Goal: Information Seeking & Learning: Learn about a topic

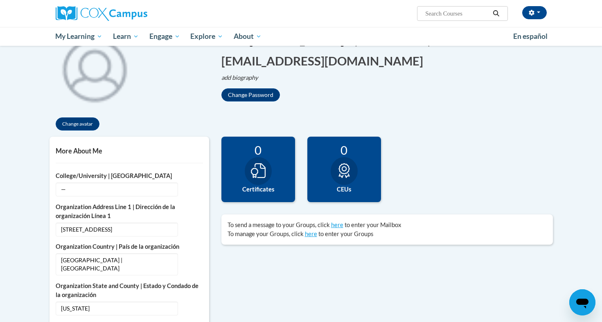
scroll to position [110, 0]
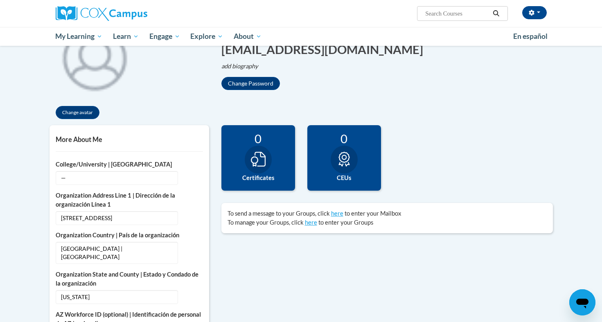
click at [269, 162] on div at bounding box center [258, 160] width 27 height 28
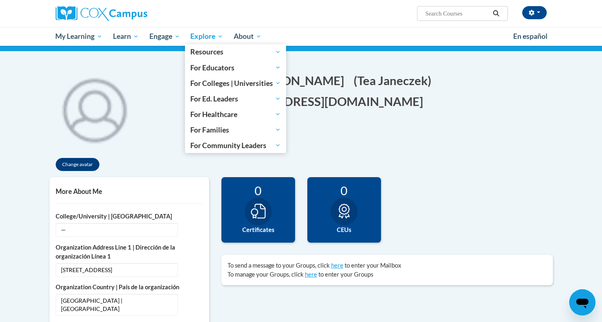
scroll to position [59, 0]
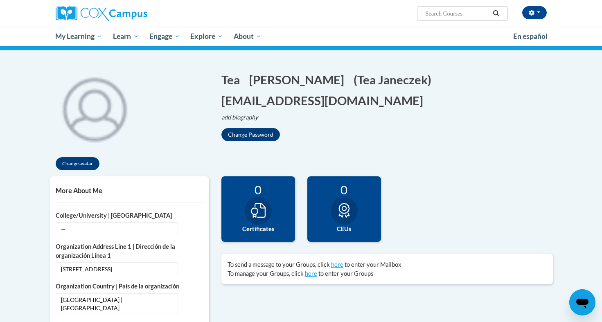
click at [391, 117] on p "add biography Biography Save" at bounding box center [386, 117] width 331 height 9
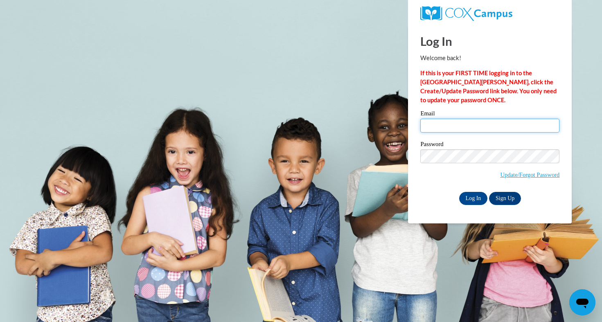
click at [453, 125] on input "Email" at bounding box center [489, 126] width 139 height 14
type input "[EMAIL_ADDRESS][DOMAIN_NAME]"
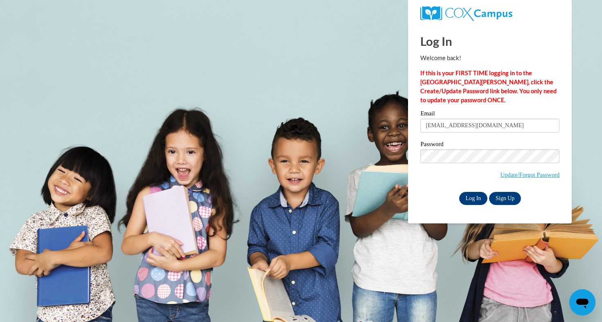
click at [473, 197] on input "Log In" at bounding box center [473, 198] width 29 height 13
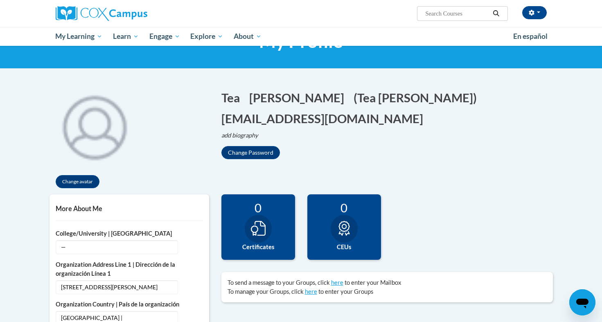
scroll to position [69, 0]
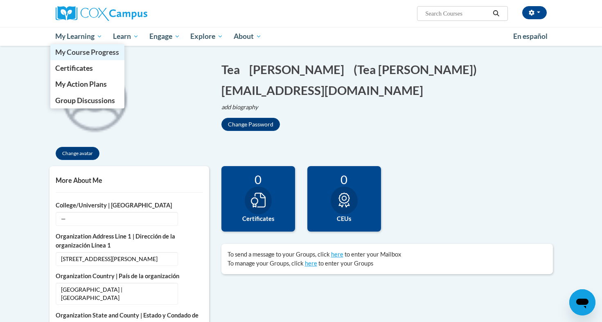
click at [84, 53] on span "My Course Progress" at bounding box center [87, 52] width 64 height 9
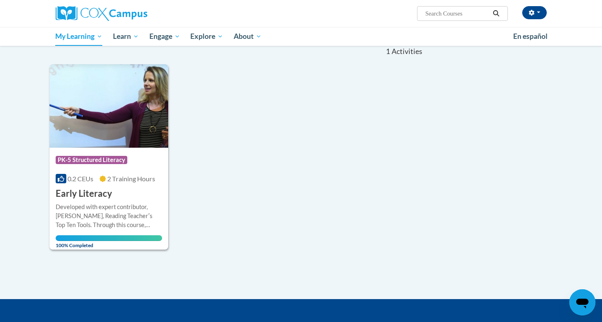
scroll to position [80, 0]
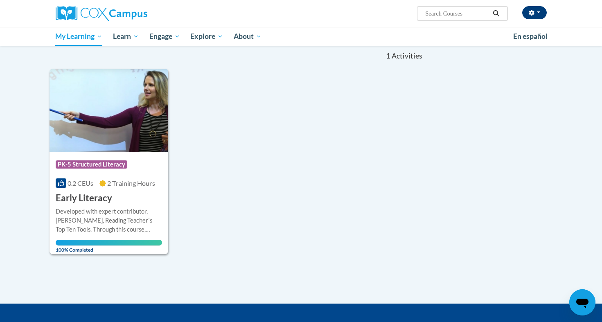
click at [541, 14] on button "button" at bounding box center [534, 12] width 25 height 13
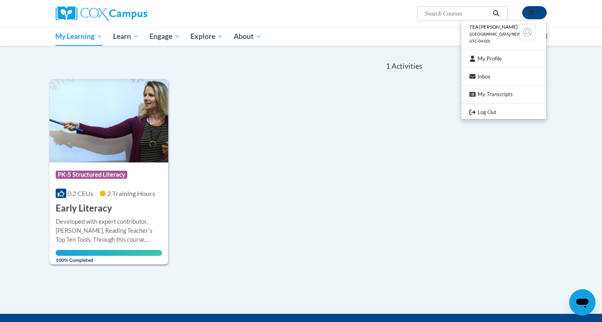
scroll to position [63, 0]
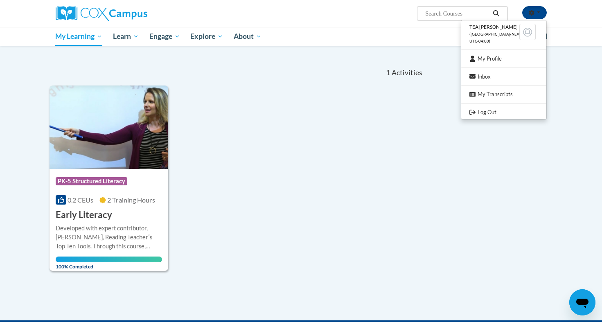
click at [409, 161] on div "Course Category: PK-5 Structured Literacy 0.2 CEUs 2 Training Hours COURSE Earl…" at bounding box center [237, 179] width 374 height 186
